Goal: Find specific page/section: Find specific page/section

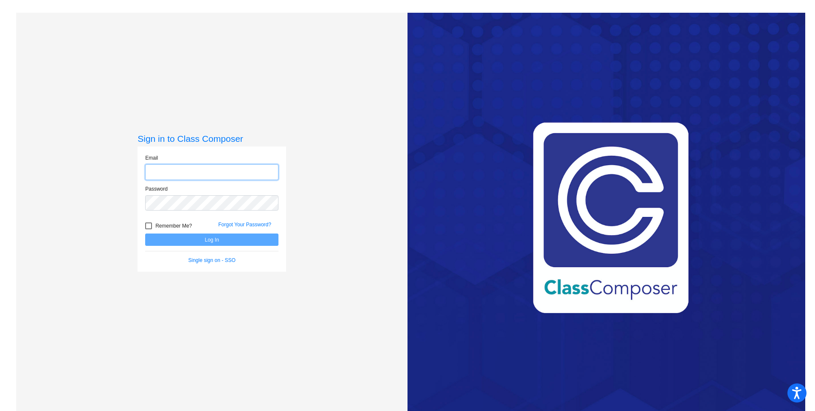
type input "[EMAIL_ADDRESS][DOMAIN_NAME]"
click at [193, 245] on button "Log In" at bounding box center [211, 239] width 133 height 12
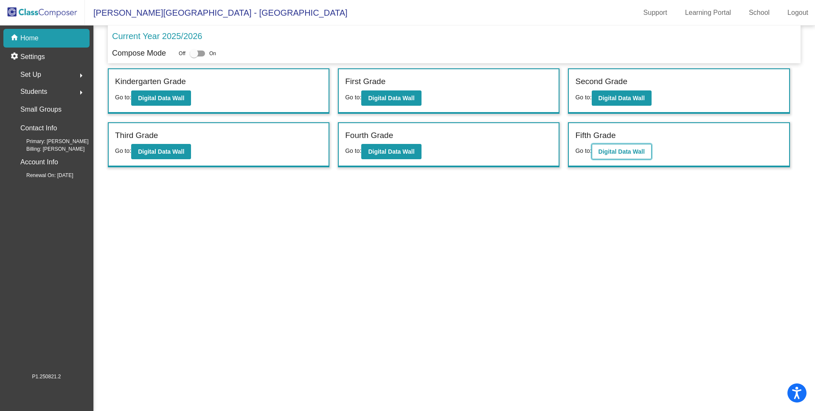
click at [611, 152] on b "Digital Data Wall" at bounding box center [621, 151] width 46 height 7
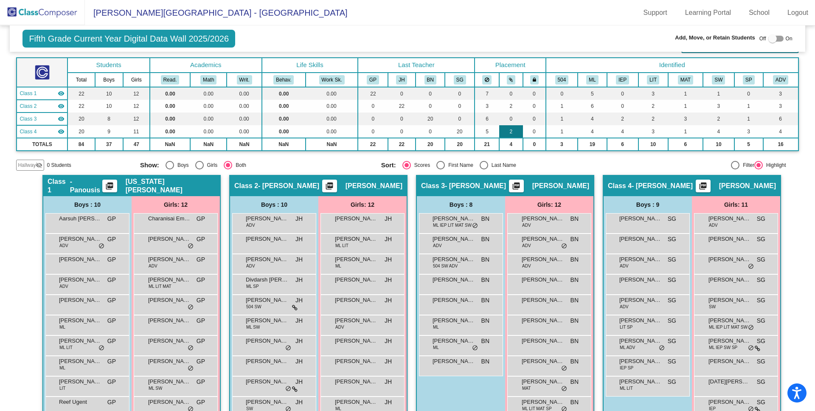
scroll to position [103, 0]
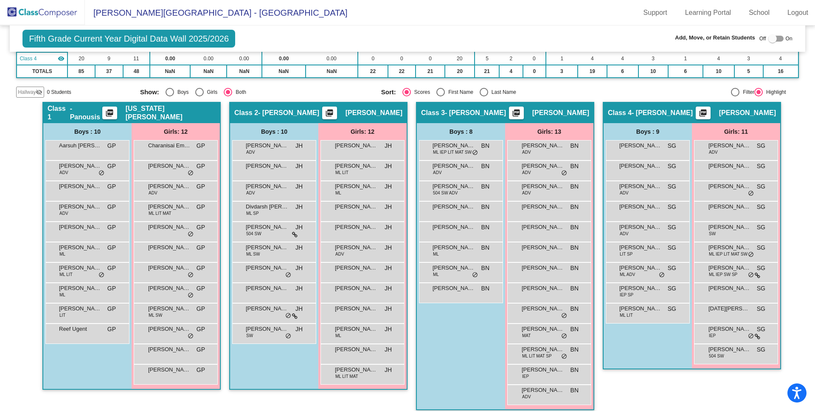
scroll to position [123, 0]
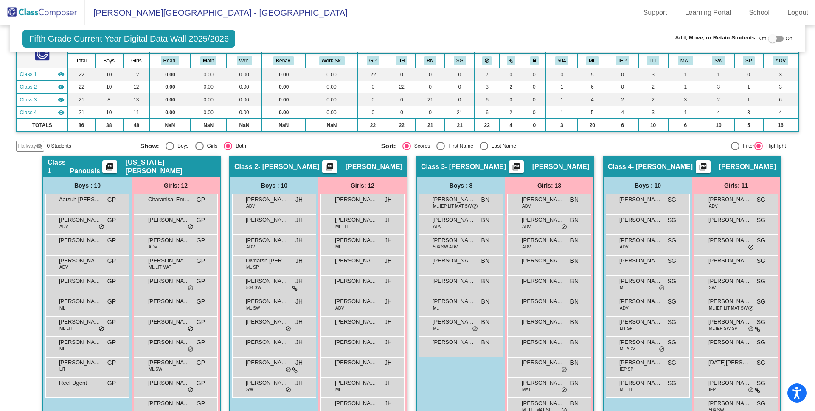
scroll to position [123, 0]
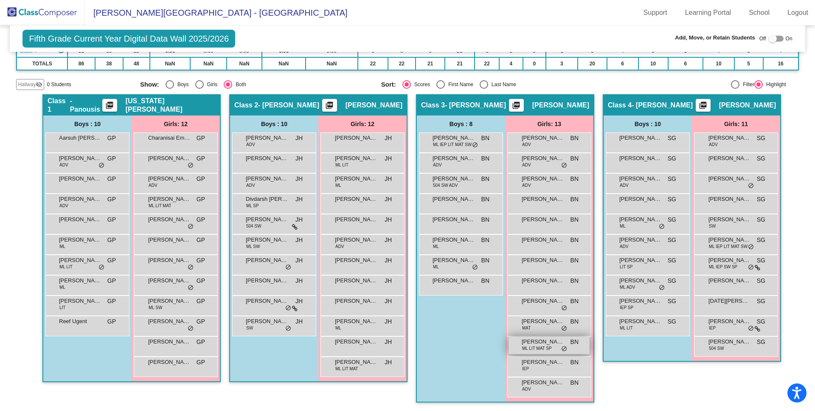
click at [558, 349] on div "Shreeya Kumar ML LIT MAT SP BN lock do_not_disturb_alt" at bounding box center [548, 344] width 81 height 17
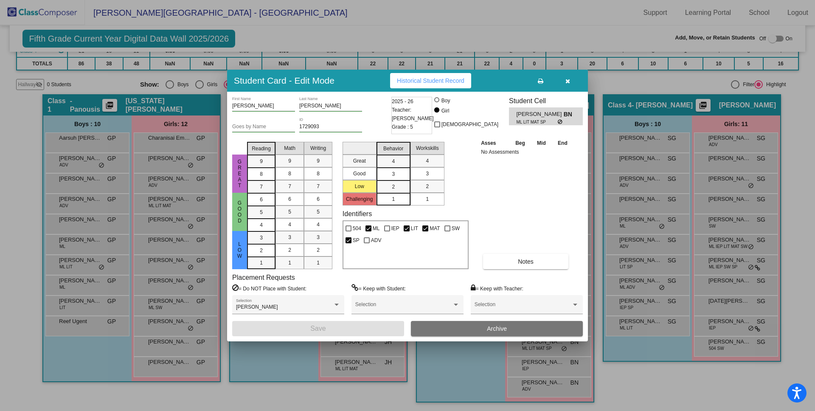
click at [569, 78] on icon "button" at bounding box center [567, 81] width 5 height 6
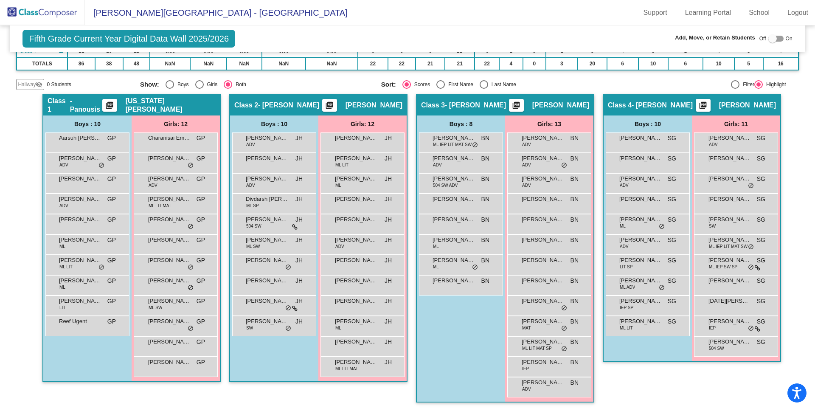
click at [0, 0] on div "Boys : 8 Aaron Montesinos ML IEP LIT MAT SW BN lock do_not_disturb_alt Blake Di…" at bounding box center [0, 0] width 0 height 0
